Goal: Information Seeking & Learning: Understand process/instructions

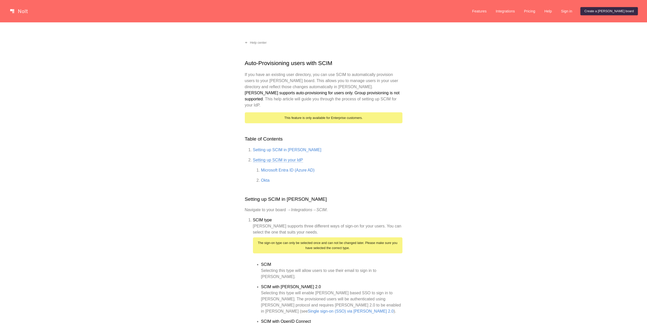
click at [295, 158] on link "Setting up SCIM in your IdP" at bounding box center [278, 160] width 50 height 5
click at [280, 148] on link "Setting up SCIM in [PERSON_NAME]" at bounding box center [287, 150] width 68 height 5
click at [287, 158] on link "Setting up SCIM in your IdP" at bounding box center [278, 160] width 50 height 5
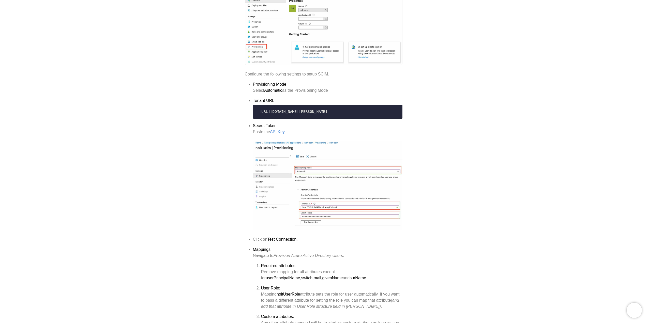
scroll to position [1148, 0]
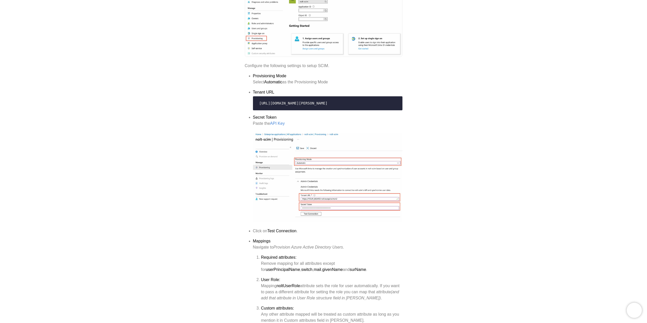
click at [275, 89] on li "Tenant URL [URL][DOMAIN_NAME][PERSON_NAME]" at bounding box center [327, 99] width 149 height 21
click at [272, 89] on li "Tenant URL [URL][DOMAIN_NAME][PERSON_NAME]" at bounding box center [327, 99] width 149 height 21
copy strong "Tenant URL"
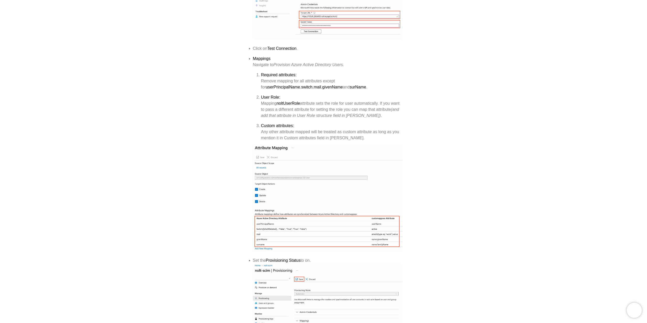
scroll to position [1301, 0]
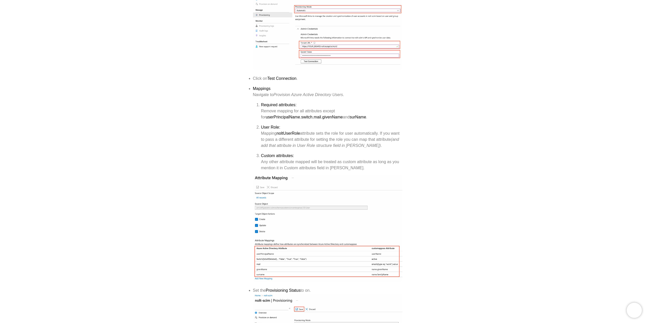
click at [310, 232] on img at bounding box center [327, 228] width 149 height 106
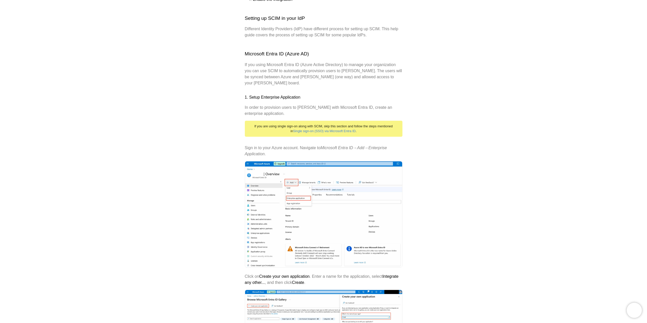
scroll to position [640, 0]
